Goal: Find specific page/section: Find specific page/section

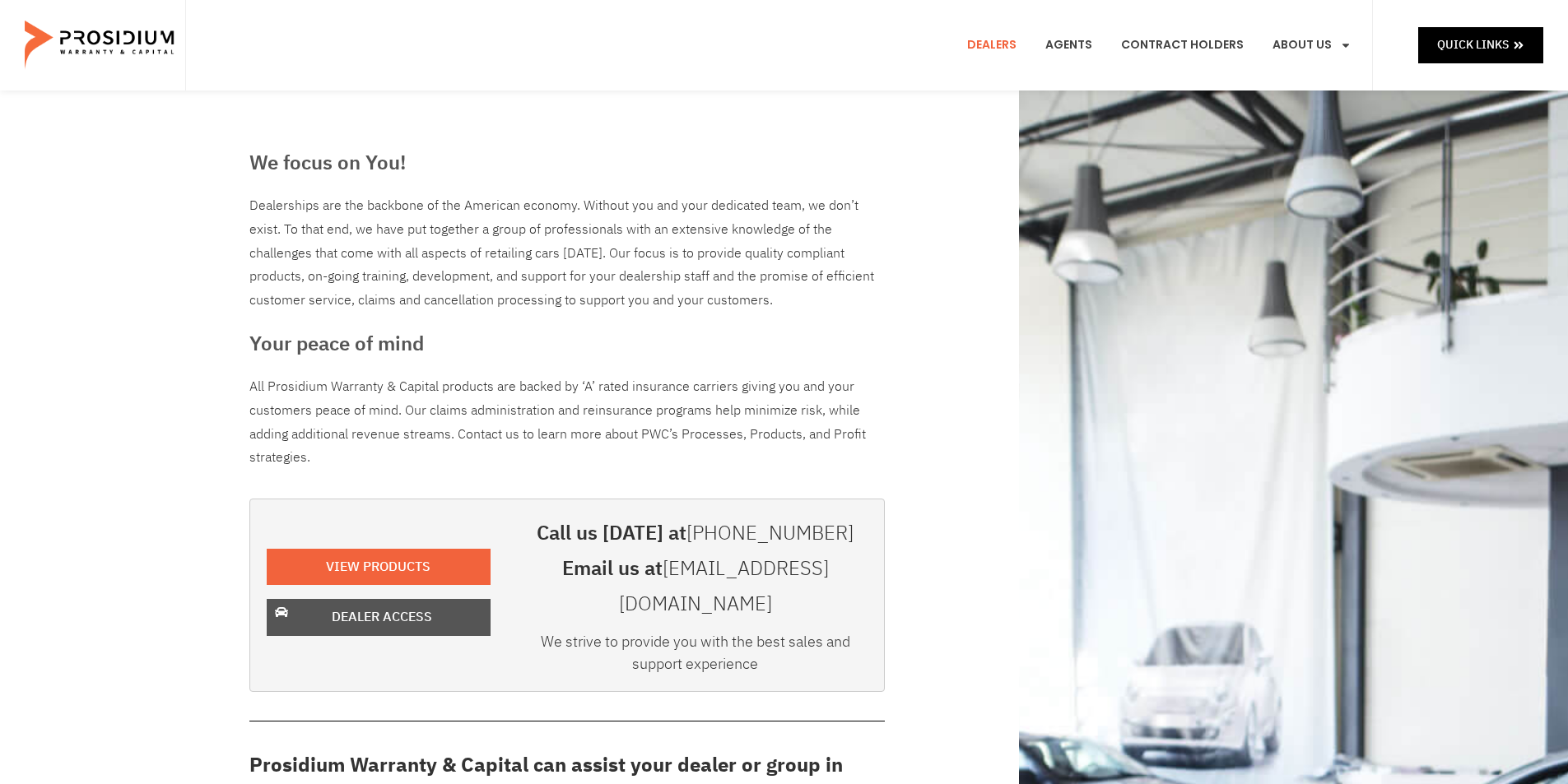
click at [333, 605] on span "Dealer Access" at bounding box center [381, 617] width 100 height 24
drag, startPoint x: 302, startPoint y: 552, endPoint x: 300, endPoint y: 608, distance: 56.0
click at [342, 605] on span "Dealer Access" at bounding box center [381, 617] width 100 height 24
click at [351, 605] on span "Dealer Access" at bounding box center [381, 617] width 100 height 24
